Goal: Information Seeking & Learning: Learn about a topic

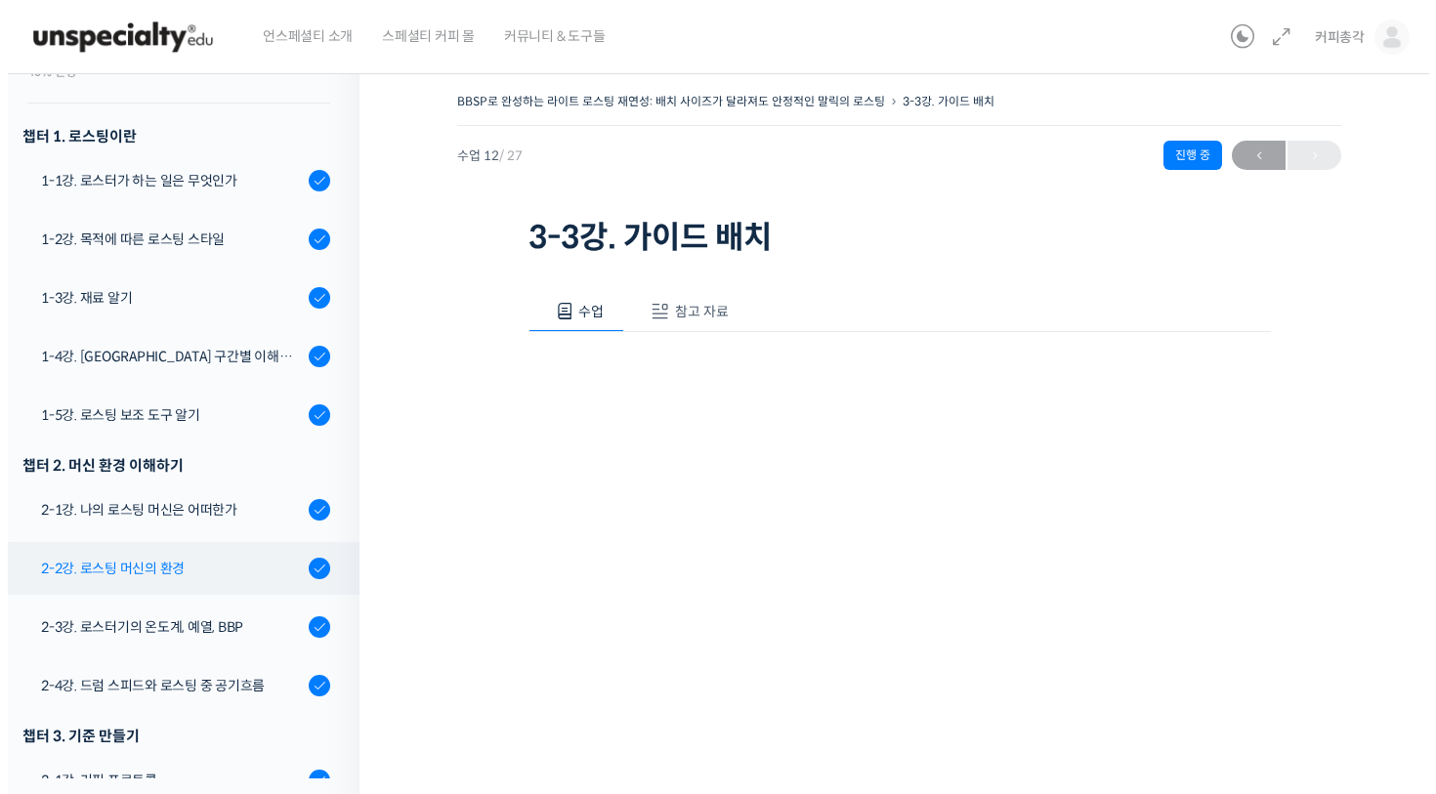
scroll to position [566, 0]
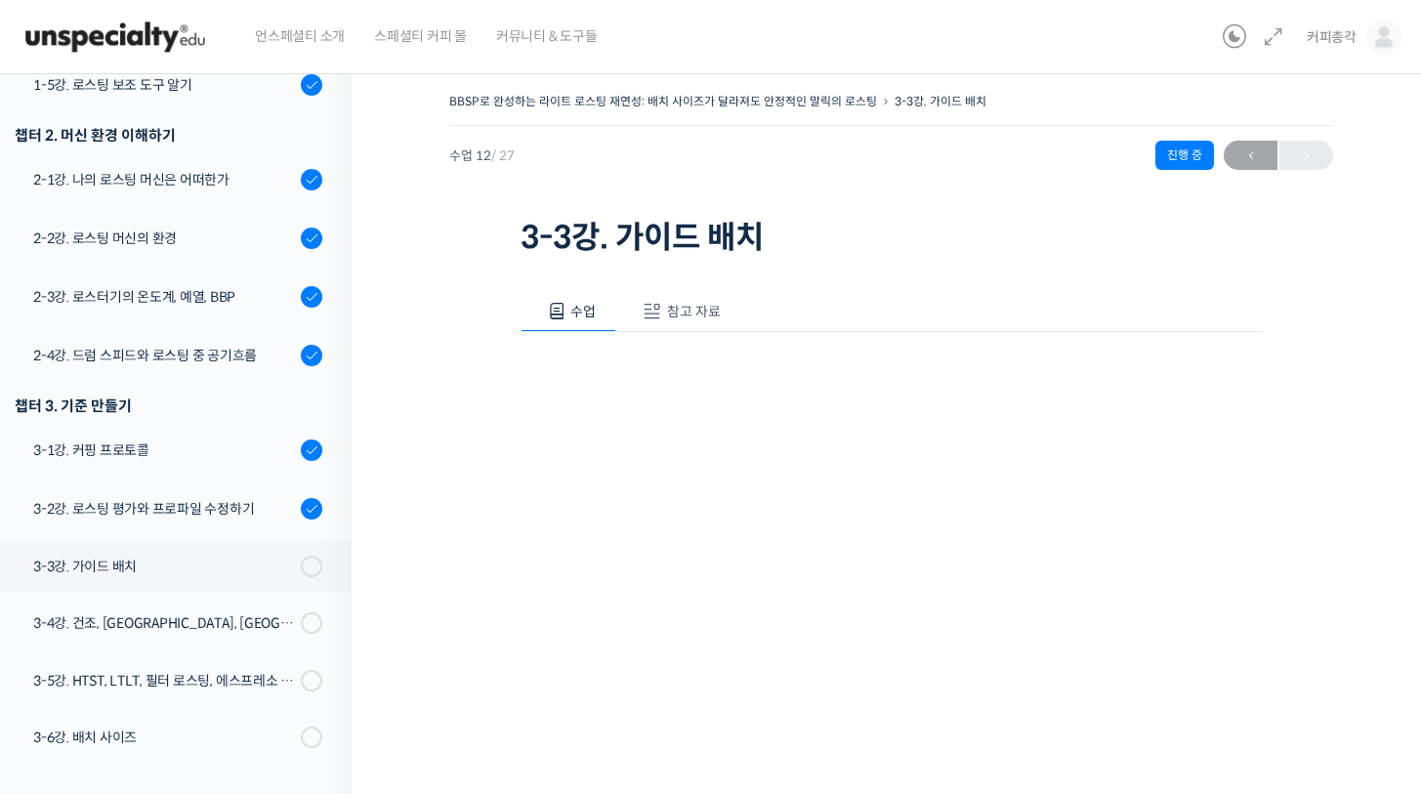
click at [697, 315] on span "참고 자료" at bounding box center [694, 312] width 54 height 18
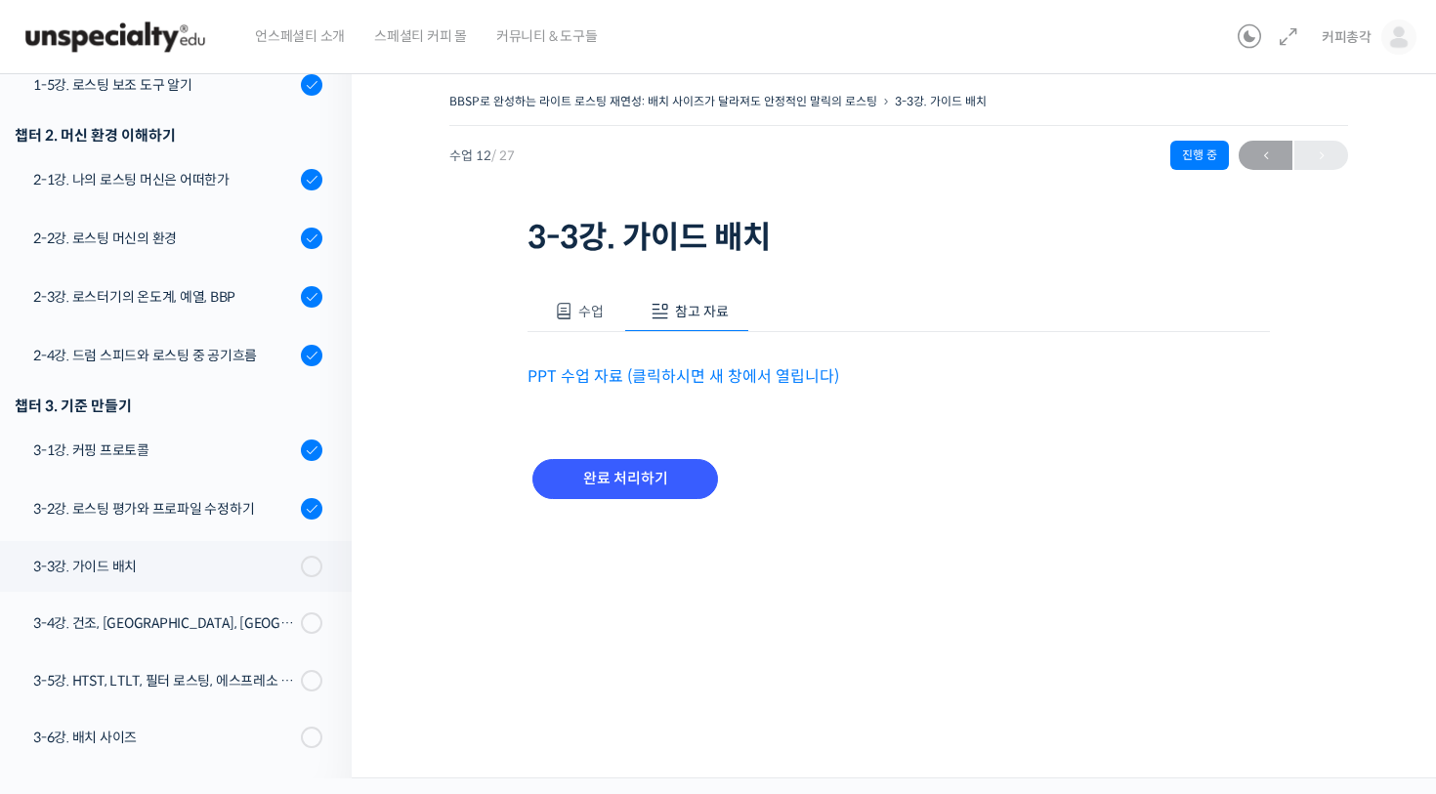
click at [686, 382] on link "PPT 수업 자료 (클릭하시면 새 창에서 열립니다)" at bounding box center [684, 376] width 312 height 21
click at [215, 532] on link "3-2강. 로스팅 평가와 프로파일 수정하기" at bounding box center [170, 509] width 361 height 53
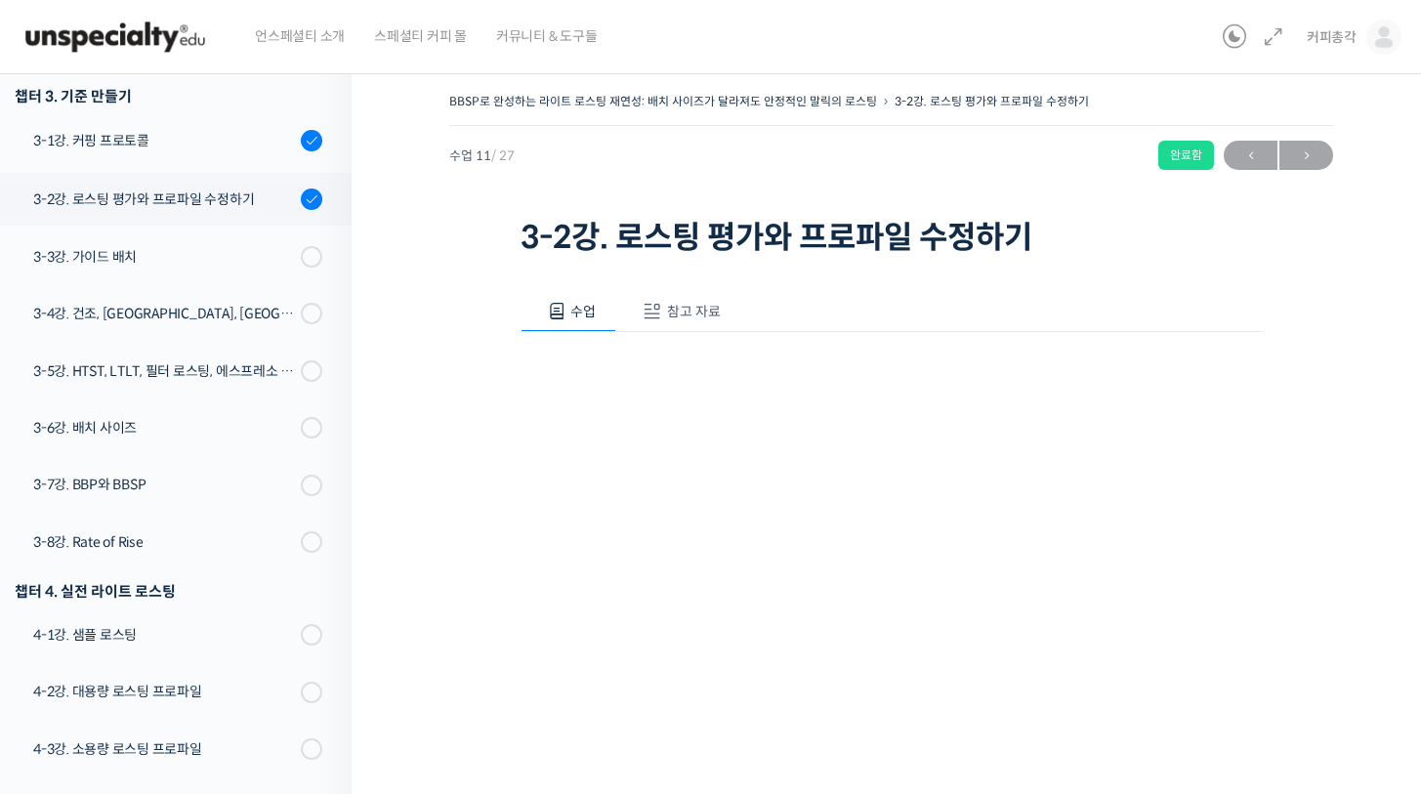
scroll to position [973, 0]
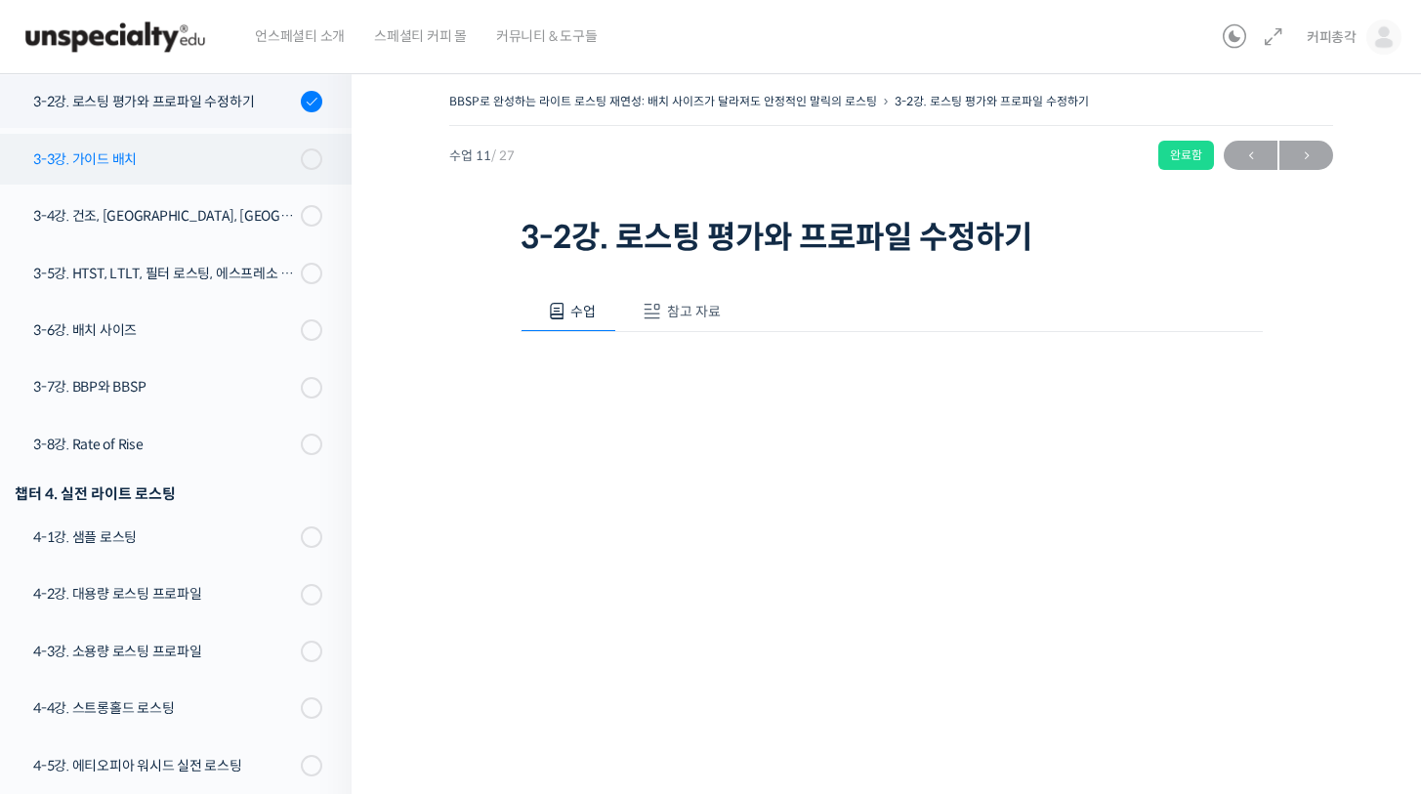
click at [193, 157] on div "3-3강. 가이드 배치" at bounding box center [164, 158] width 262 height 21
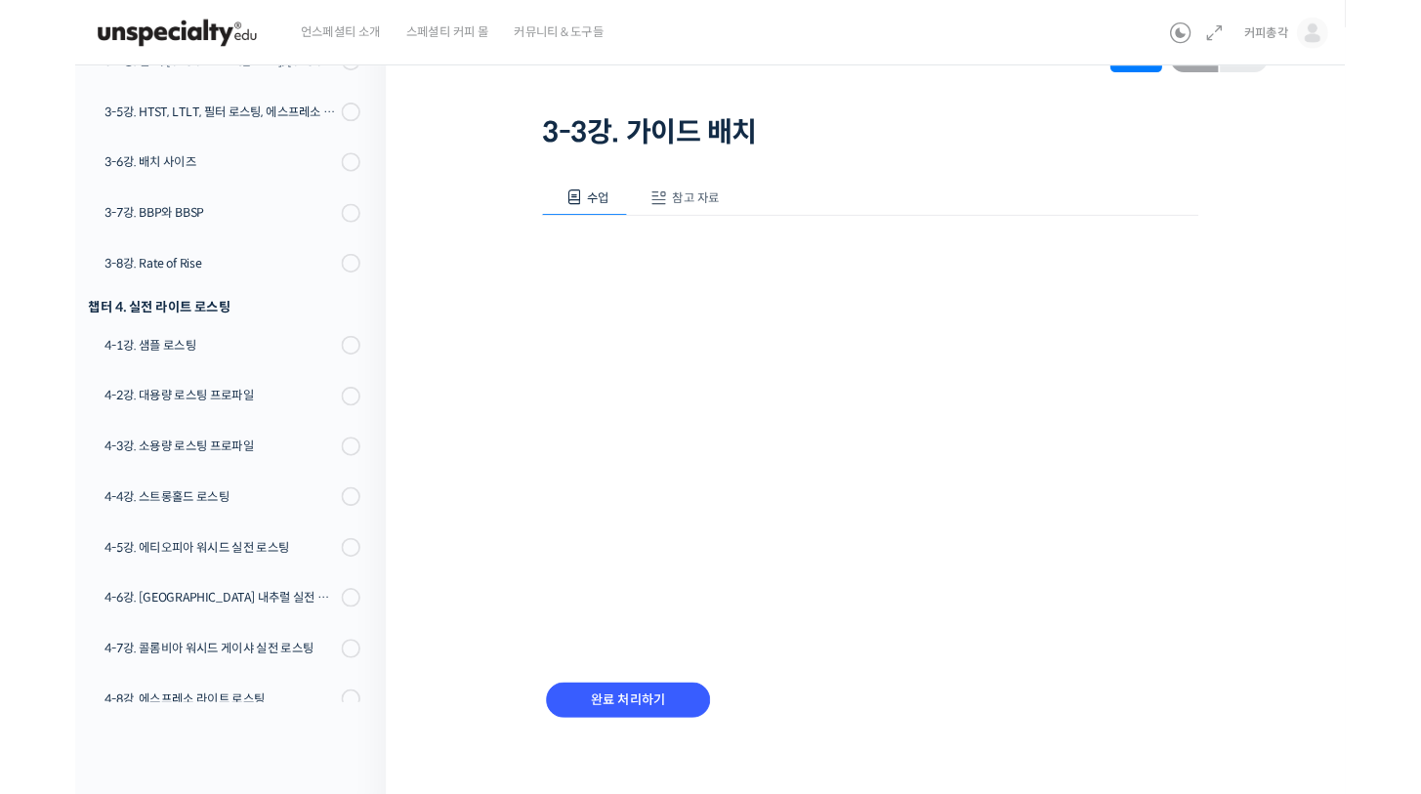
scroll to position [159, 0]
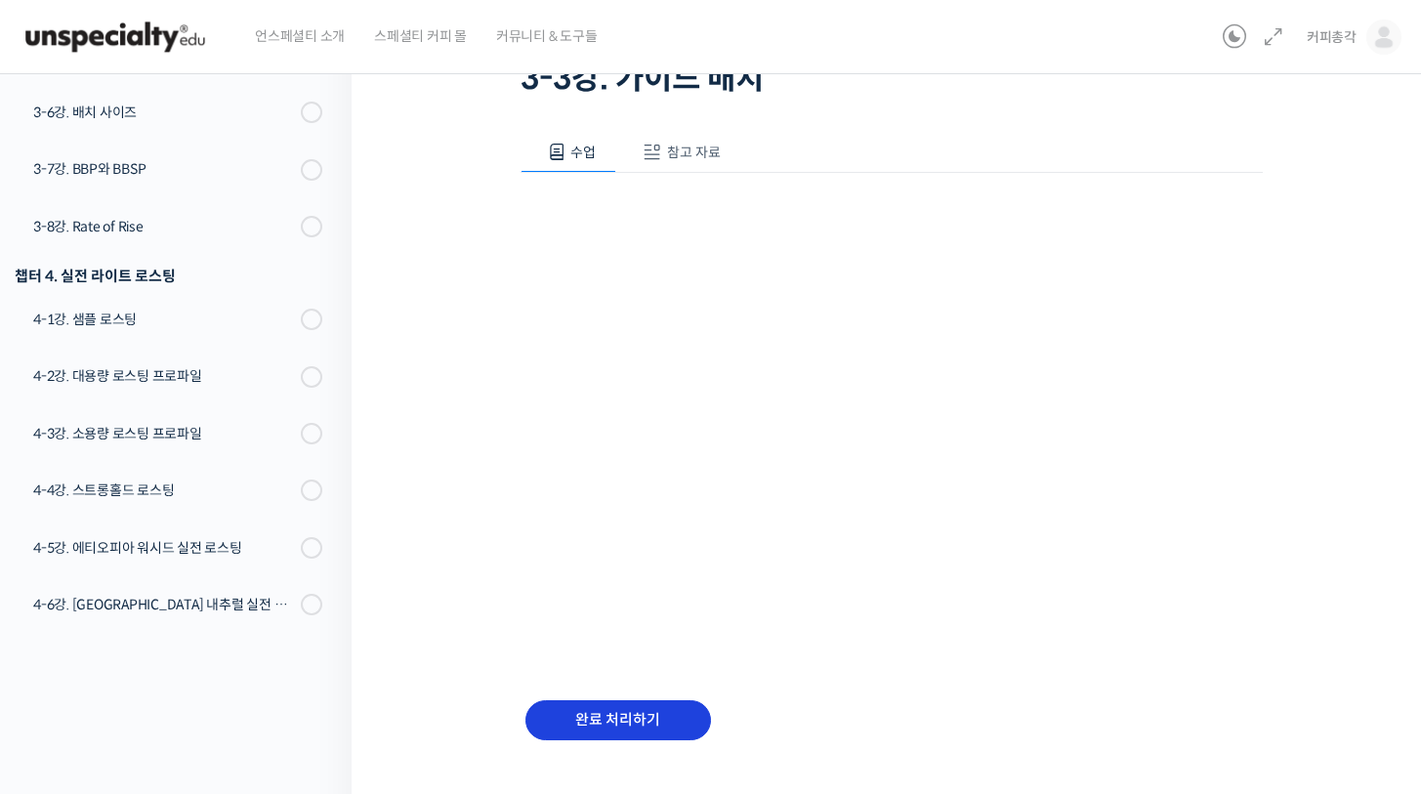
click at [671, 717] on input "완료 처리하기" at bounding box center [619, 720] width 186 height 40
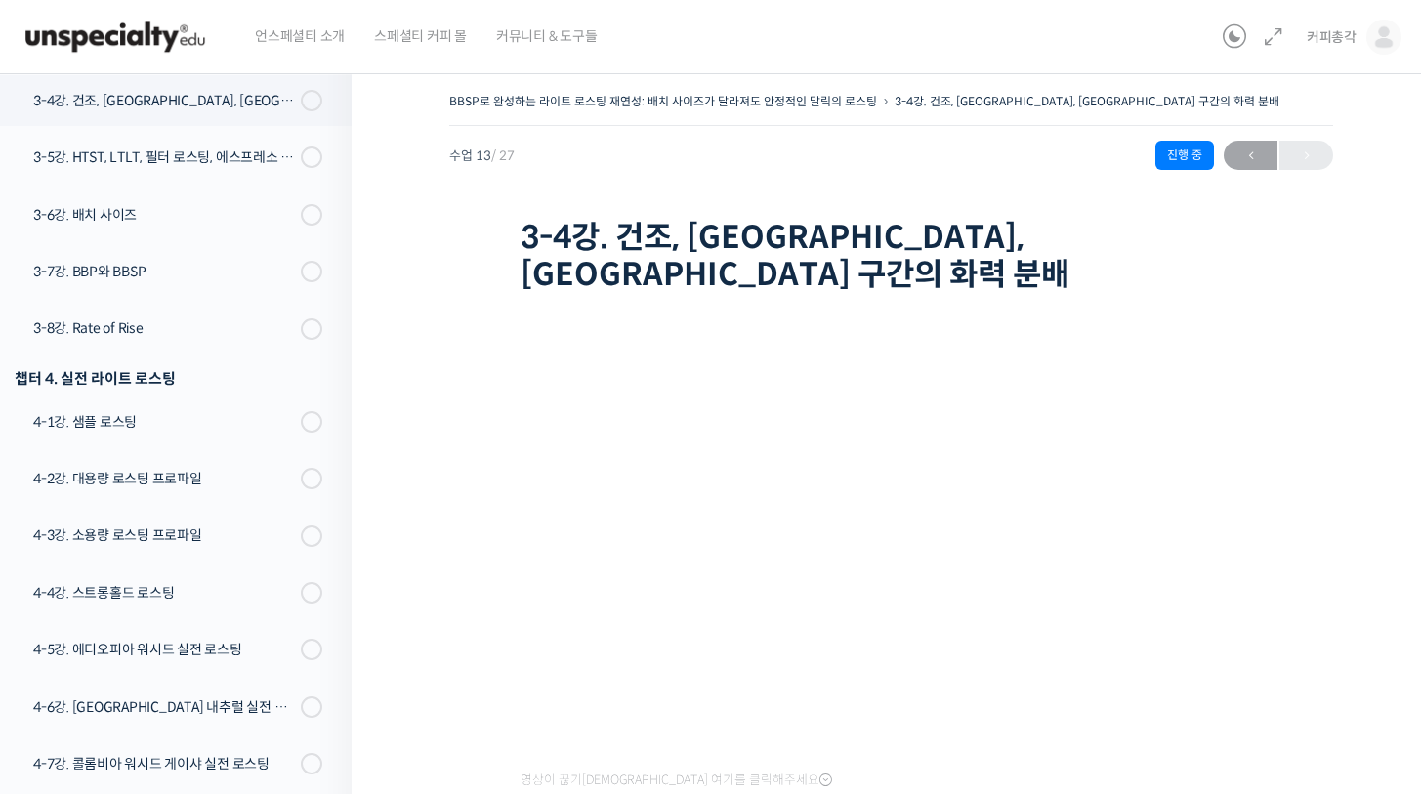
scroll to position [4, 0]
